Goal: Entertainment & Leisure: Consume media (video, audio)

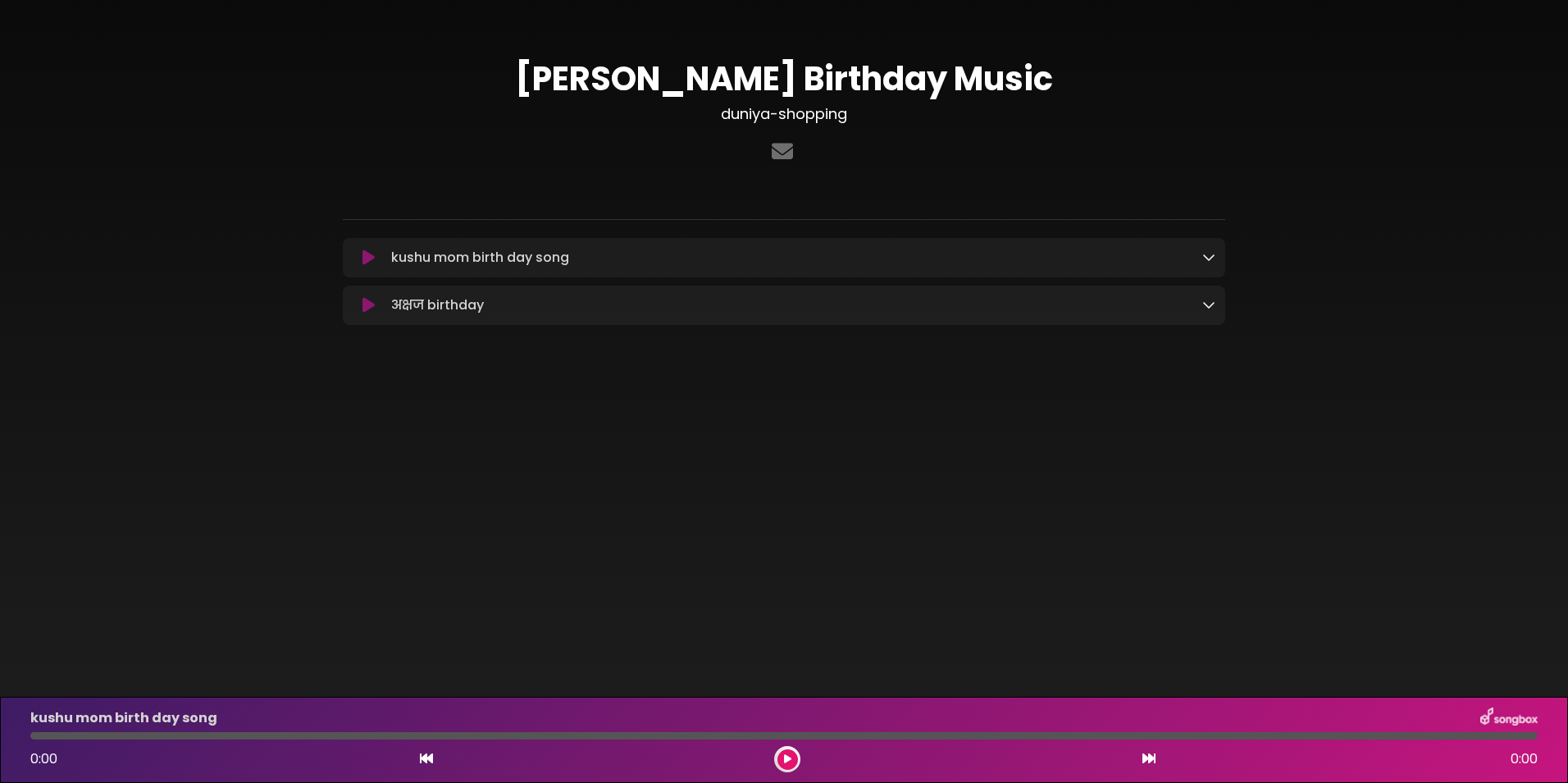
click at [361, 253] on button at bounding box center [368, 257] width 32 height 16
click at [1201, 259] on div "kushu mom birth day song Loading Track..." at bounding box center [800, 257] width 831 height 20
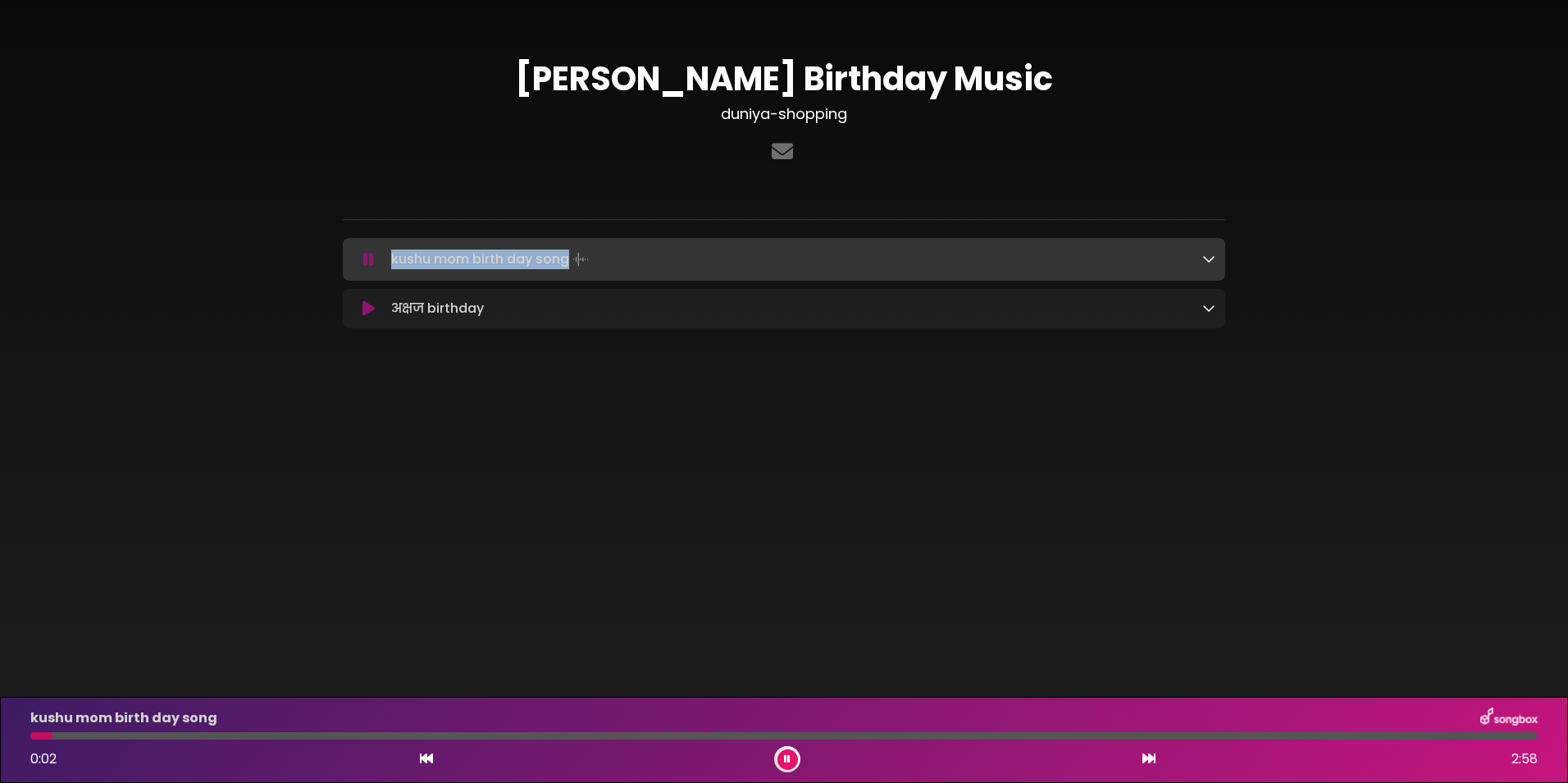
drag, startPoint x: 385, startPoint y: 258, endPoint x: 566, endPoint y: 262, distance: 181.0
click at [566, 262] on div "kushu mom birth day song Loading Track..." at bounding box center [800, 259] width 831 height 23
drag, startPoint x: 566, startPoint y: 262, endPoint x: 515, endPoint y: 262, distance: 51.0
copy p "kushu mom birth day song"
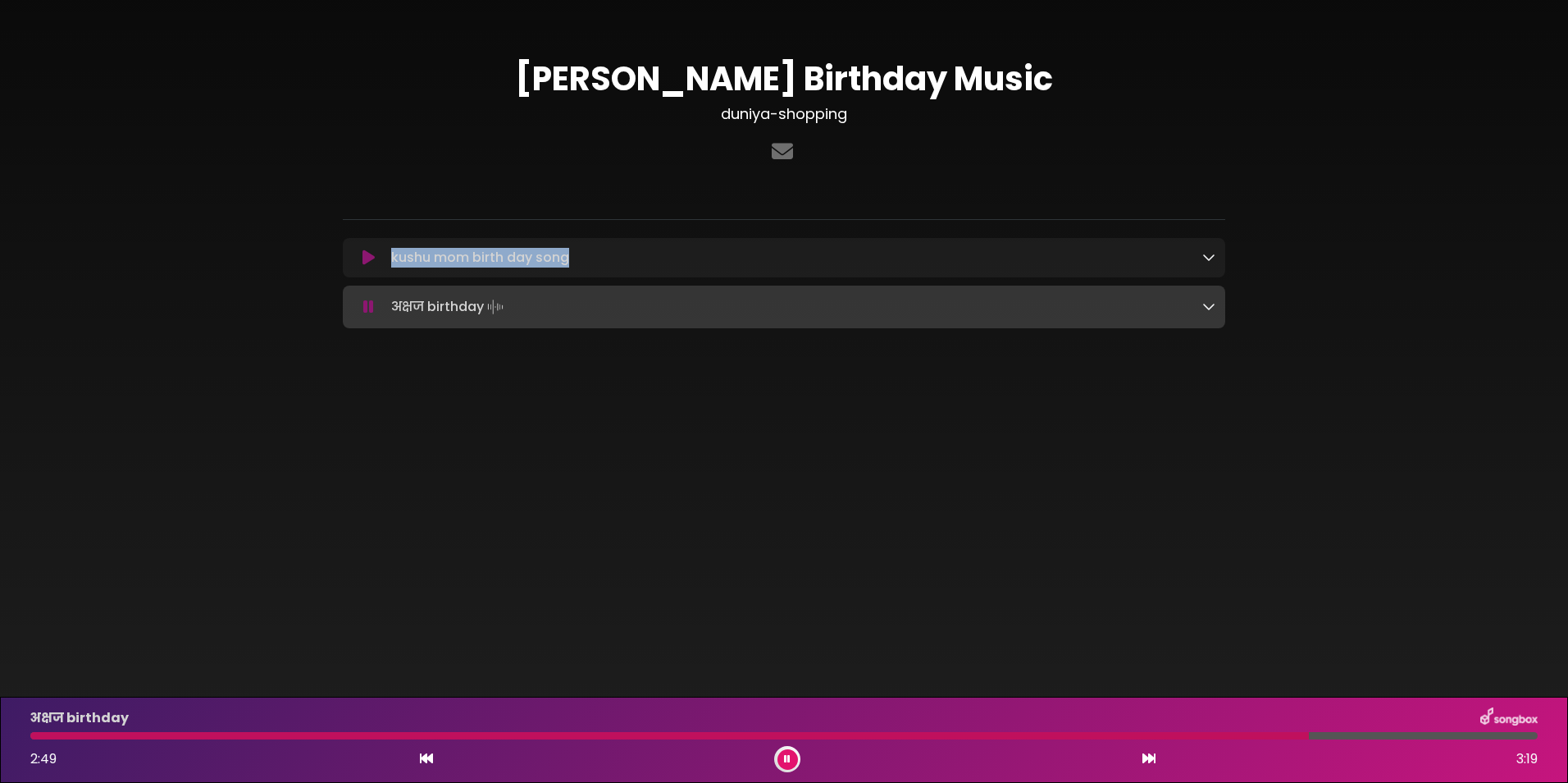
click at [790, 755] on button at bounding box center [788, 760] width 21 height 21
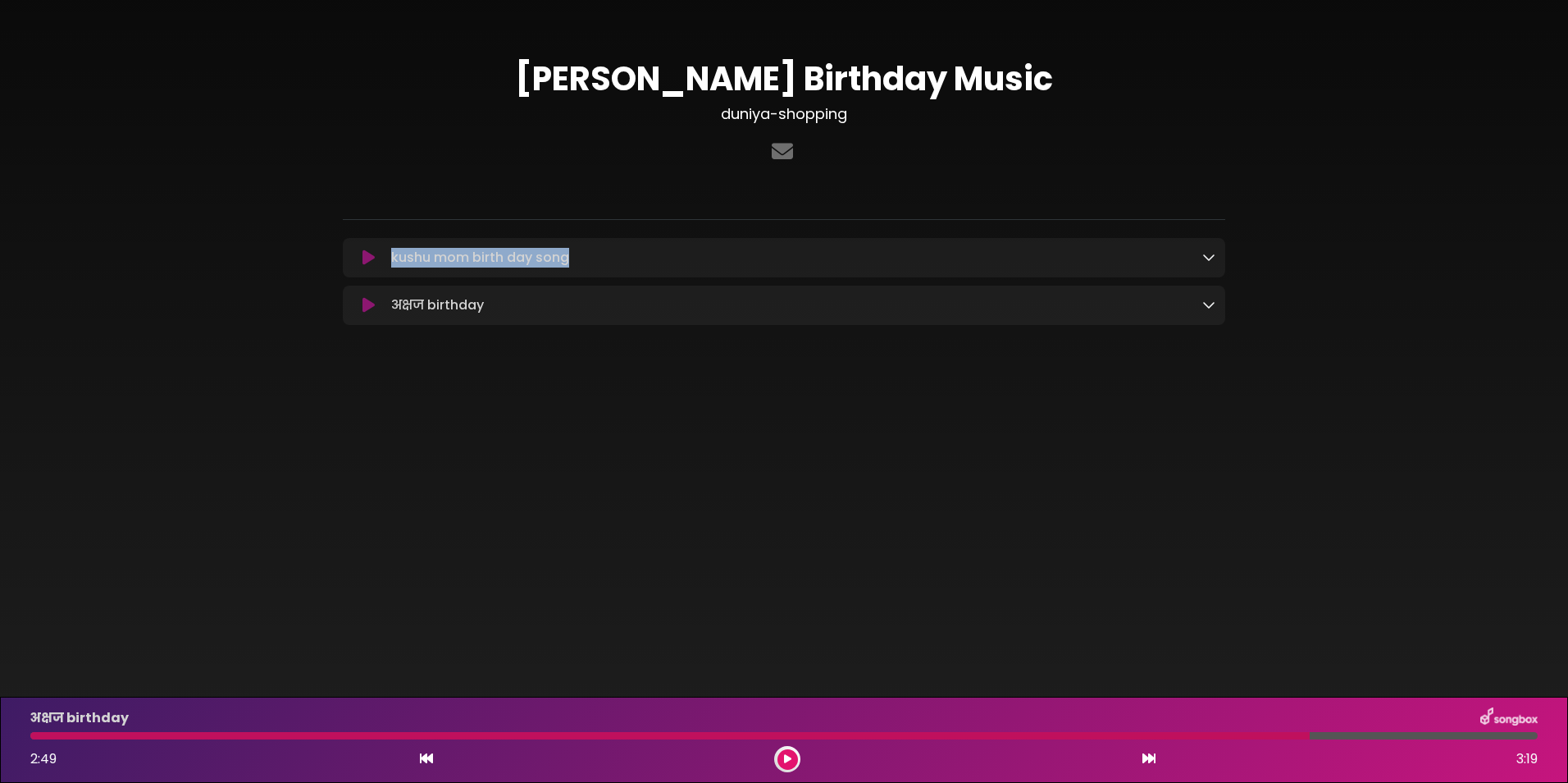
copy p "kushu mom birth day song"
click at [1216, 255] on div "kushu mom birth day song Loading Track..." at bounding box center [784, 257] width 882 height 20
click at [1200, 258] on div "kushu mom birth day song Loading Track..." at bounding box center [800, 257] width 831 height 20
click at [1203, 258] on icon at bounding box center [1208, 256] width 13 height 13
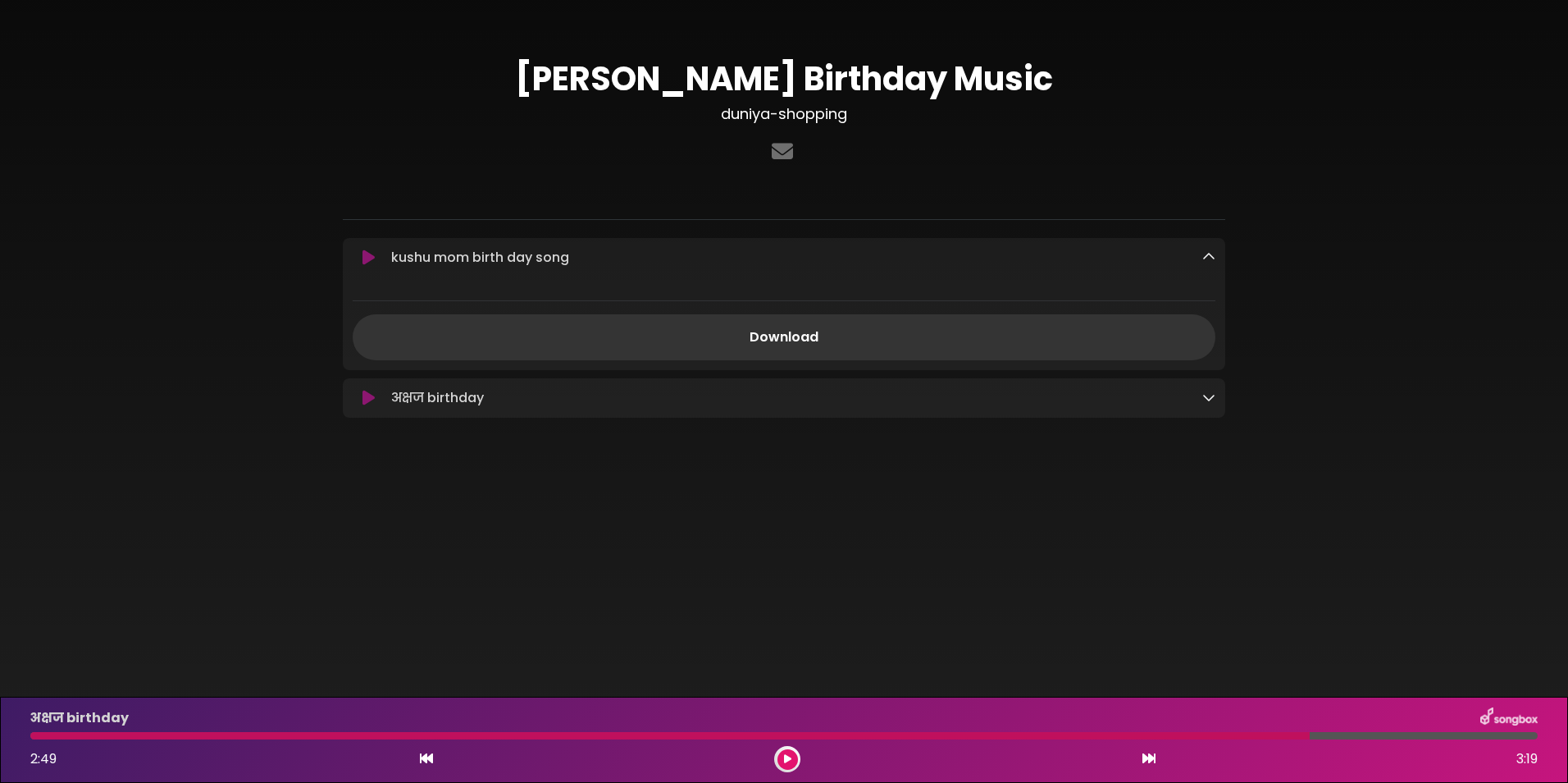
click at [519, 252] on p "kushu mom birth day song Loading Track..." at bounding box center [480, 257] width 178 height 20
click at [414, 262] on p "kushu mom birth day song Loading Track..." at bounding box center [480, 257] width 178 height 20
click at [364, 254] on icon at bounding box center [368, 258] width 21 height 19
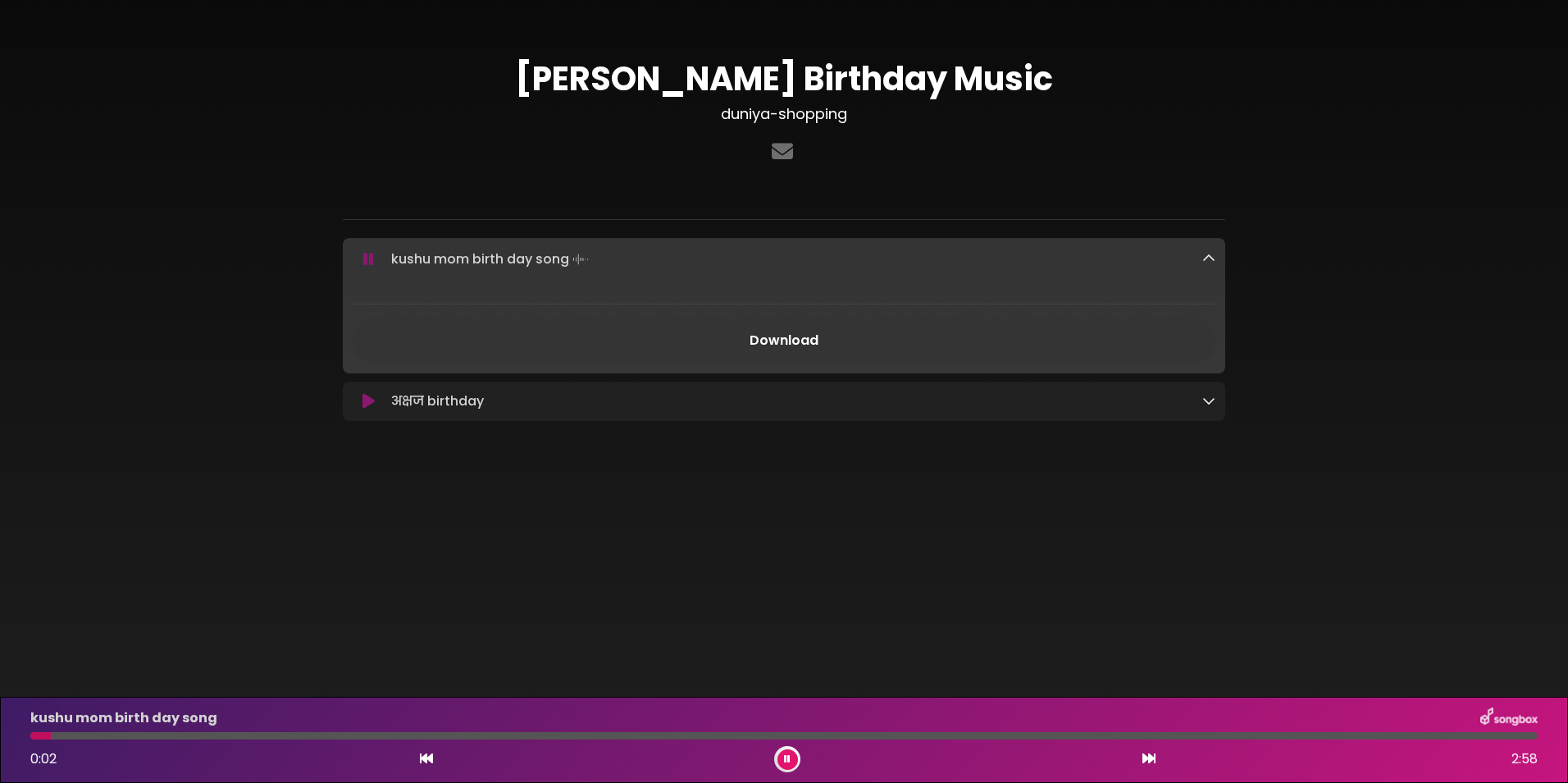
click at [791, 758] on button at bounding box center [788, 760] width 21 height 21
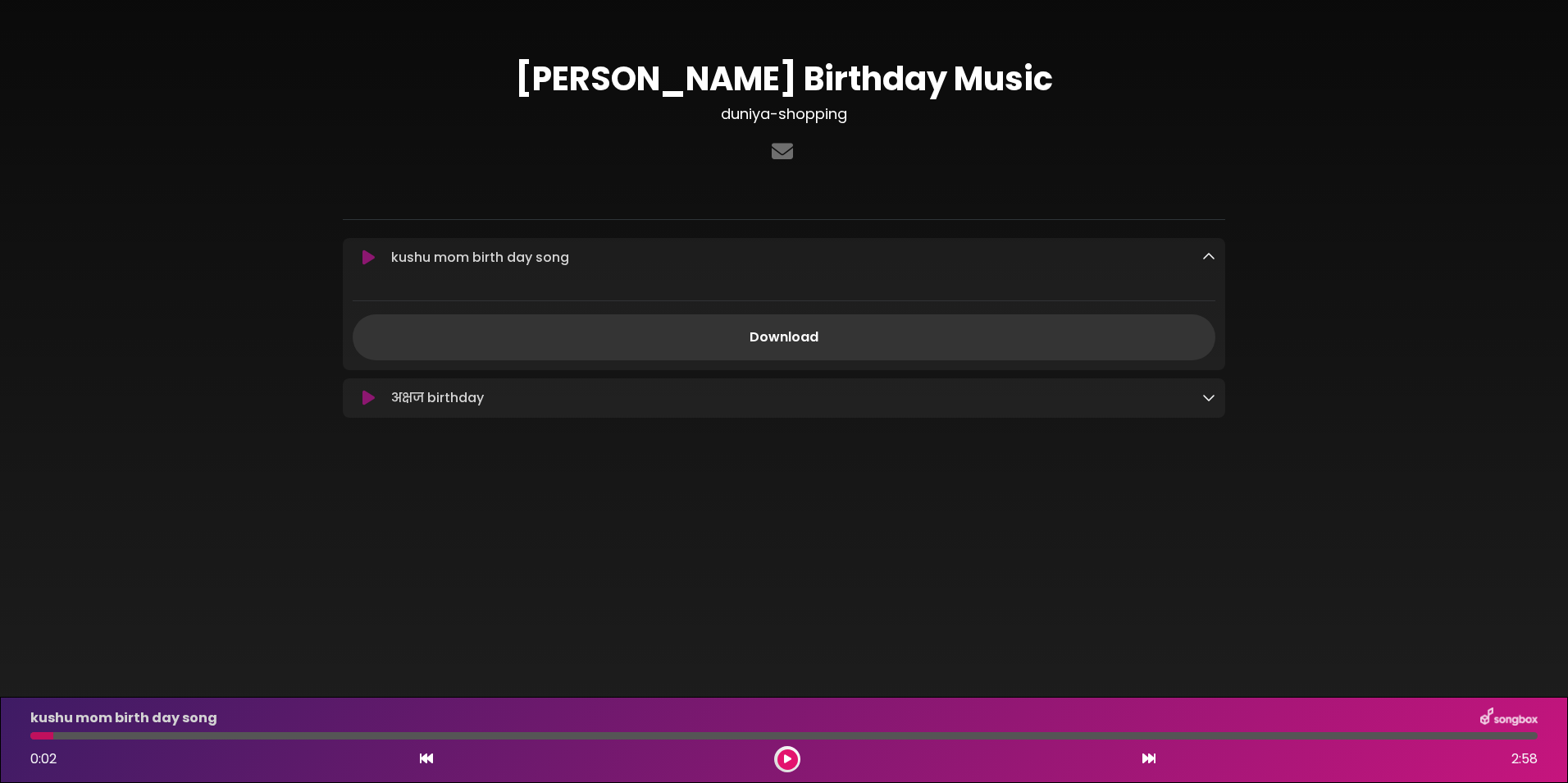
click at [79, 738] on div at bounding box center [784, 735] width 1507 height 8
